Goal: Information Seeking & Learning: Learn about a topic

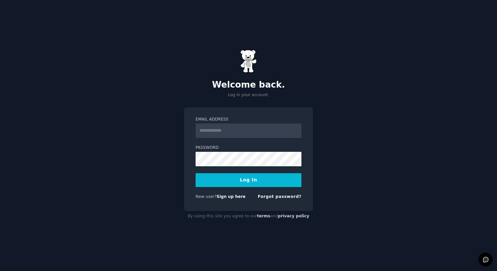
type input "**********"
click at [268, 181] on button "Log In" at bounding box center [249, 180] width 106 height 14
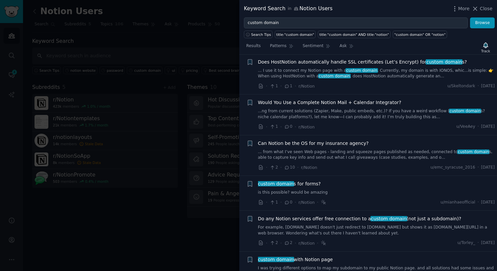
scroll to position [94, 0]
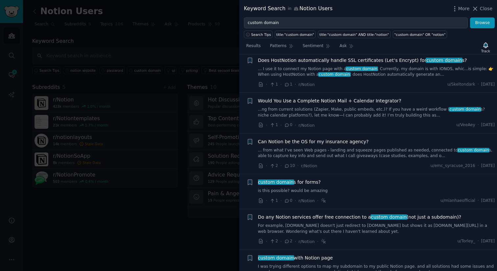
click at [376, 60] on span "Does HostNotion automatically handle SSL certificates (Let’s Encrypt) for custo…" at bounding box center [362, 60] width 209 height 7
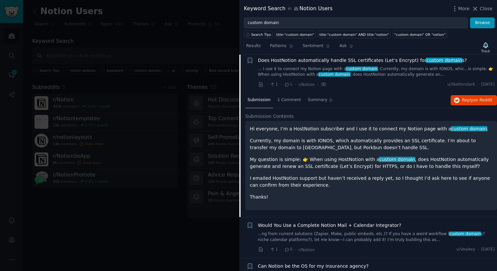
scroll to position [91, 0]
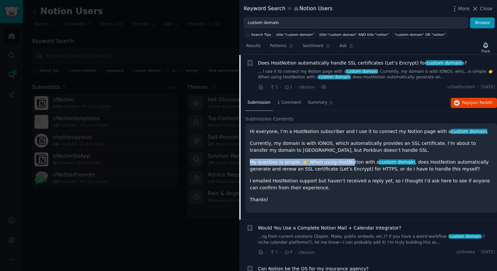
drag, startPoint x: 252, startPoint y: 161, endPoint x: 346, endPoint y: 161, distance: 94.7
click at [346, 161] on p "My question is simple: 👉 When using HostNotion with a custom domain , does Host…" at bounding box center [371, 165] width 243 height 14
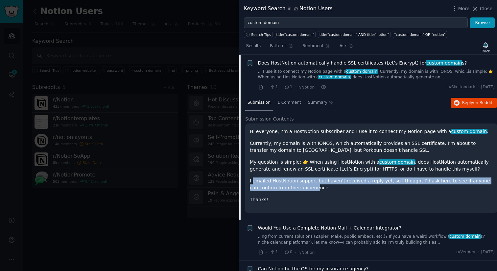
drag, startPoint x: 258, startPoint y: 181, endPoint x: 305, endPoint y: 186, distance: 47.0
click at [305, 186] on p "I emailed HostNotion support but haven’t received a reply yet, so I thought I’d…" at bounding box center [371, 184] width 243 height 14
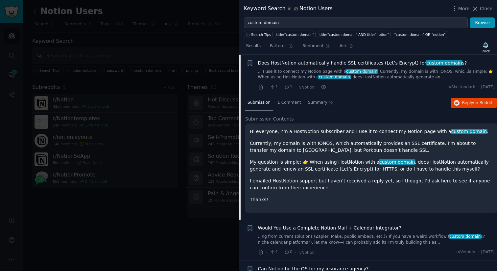
click at [298, 131] on p "Hi everyone, I’m a HostNotion subscriber and I use it to connect my Notion page…" at bounding box center [371, 131] width 243 height 7
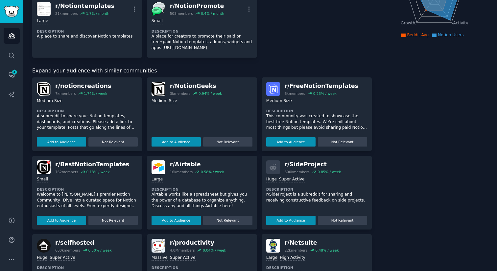
scroll to position [131, 0]
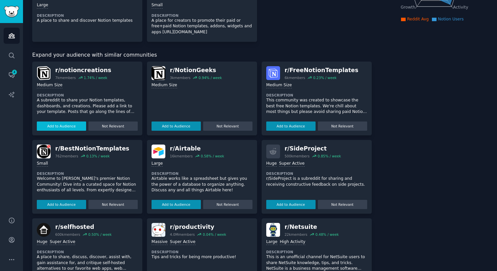
click at [63, 127] on button "Add to Audience" at bounding box center [61, 125] width 49 height 9
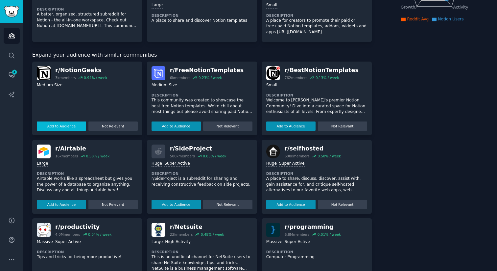
click at [59, 126] on button "Add to Audience" at bounding box center [61, 125] width 49 height 9
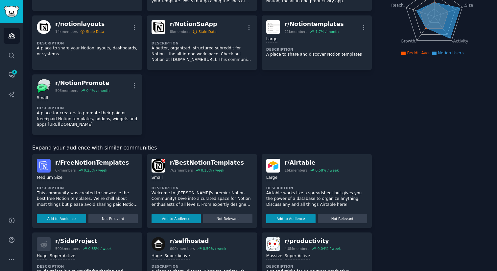
scroll to position [0, 0]
